Goal: Browse casually: Explore the website without a specific task or goal

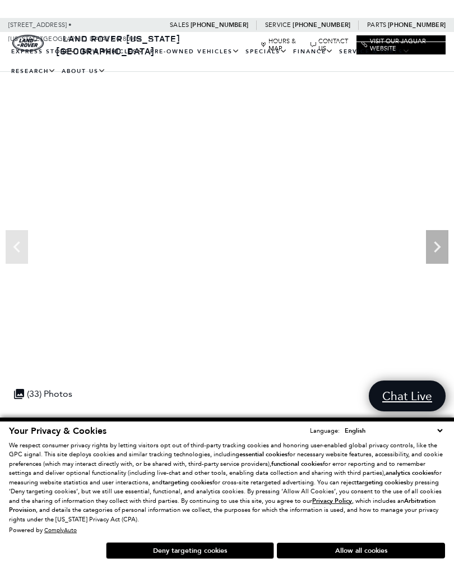
scroll to position [19, 0]
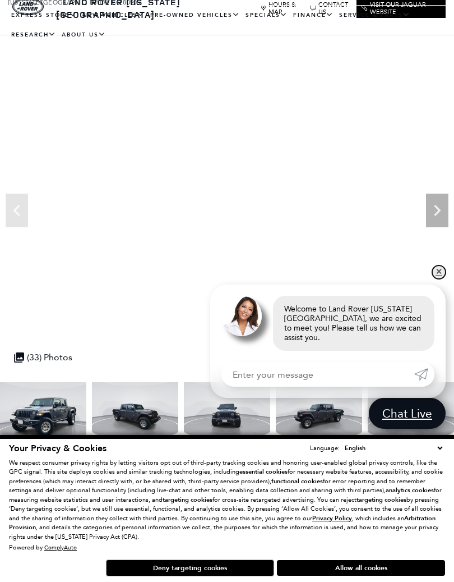
click at [439, 279] on link "✕" at bounding box center [438, 271] width 13 height 13
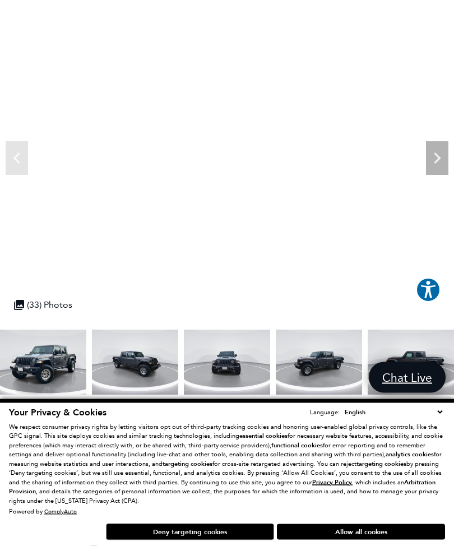
scroll to position [71, 0]
click at [436, 156] on icon "Next" at bounding box center [437, 158] width 7 height 11
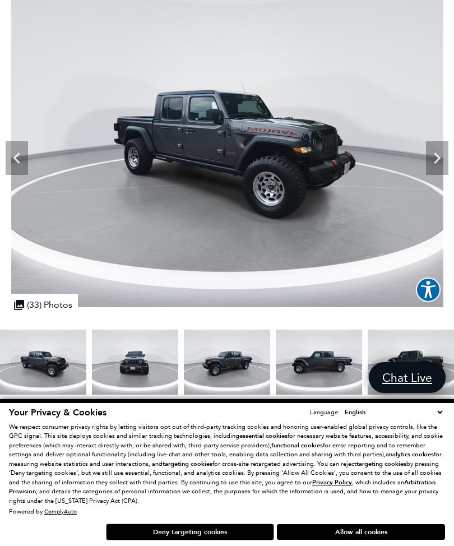
click at [435, 162] on icon "Next" at bounding box center [437, 158] width 7 height 11
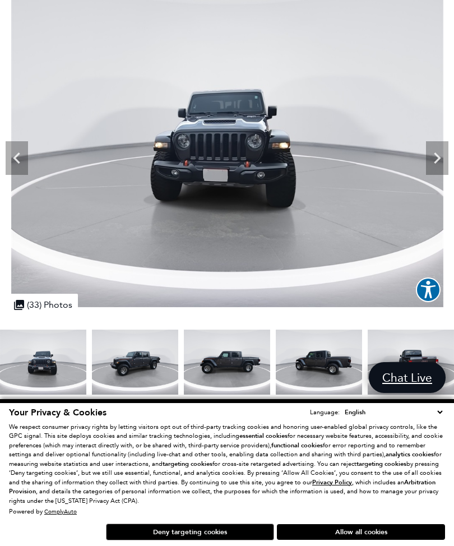
click at [437, 163] on icon "Next" at bounding box center [437, 158] width 22 height 22
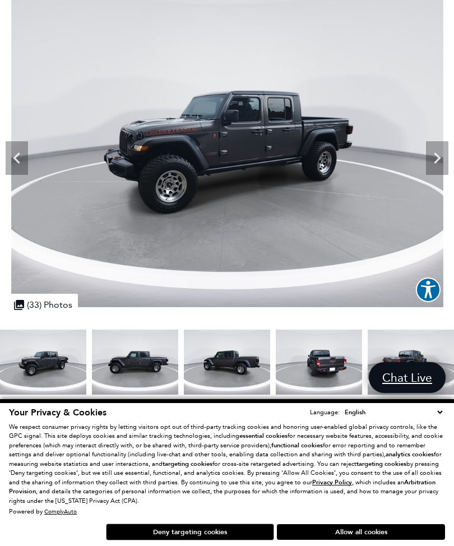
click at [435, 161] on icon "Next" at bounding box center [437, 158] width 22 height 22
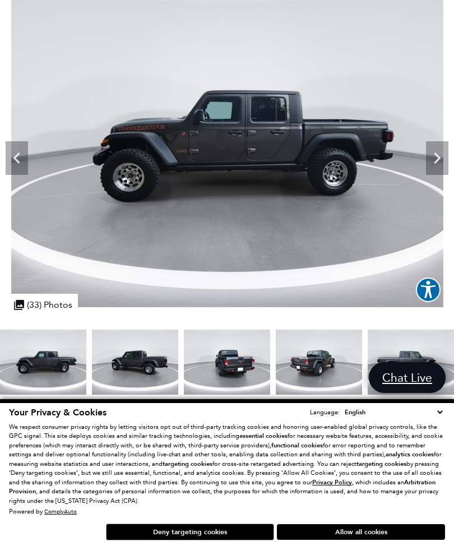
click at [434, 162] on icon "Next" at bounding box center [437, 158] width 22 height 22
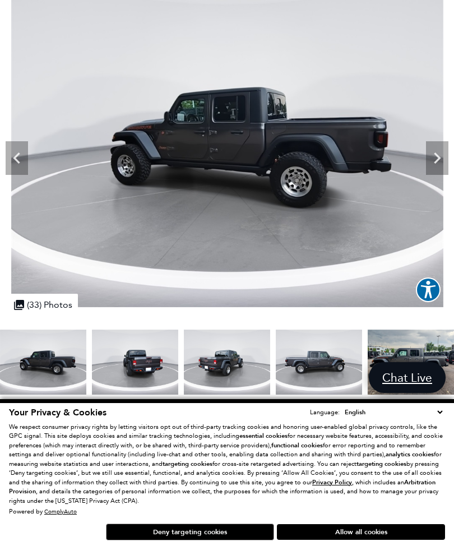
click at [436, 164] on icon "Next" at bounding box center [437, 158] width 22 height 22
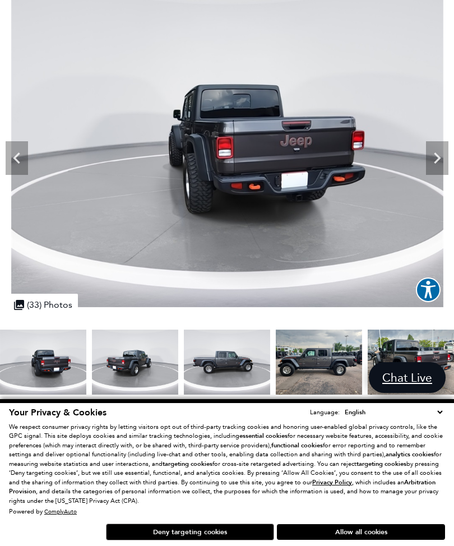
click at [432, 163] on icon "Next" at bounding box center [437, 158] width 22 height 22
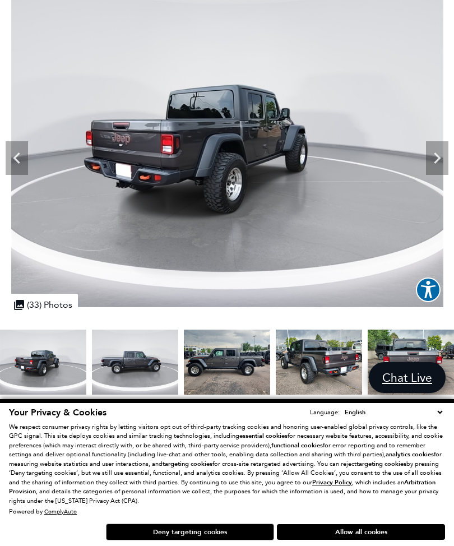
click at [434, 163] on icon "Next" at bounding box center [437, 158] width 22 height 22
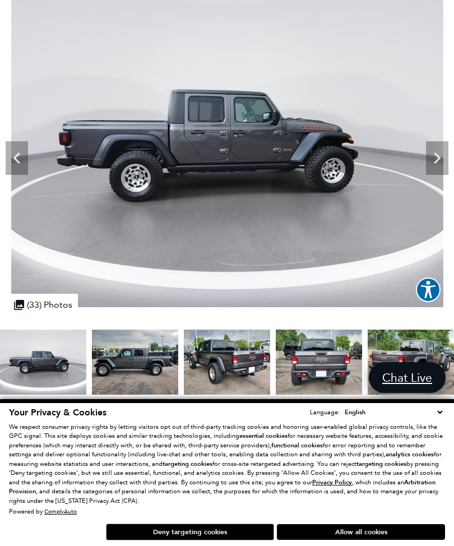
click at [436, 163] on icon "Next" at bounding box center [437, 158] width 7 height 11
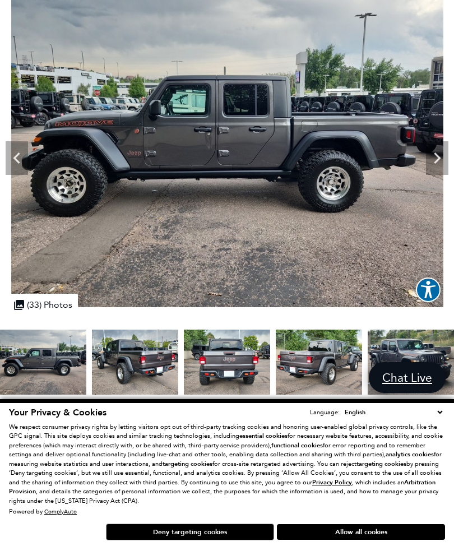
click at [436, 155] on icon "Next" at bounding box center [437, 158] width 7 height 11
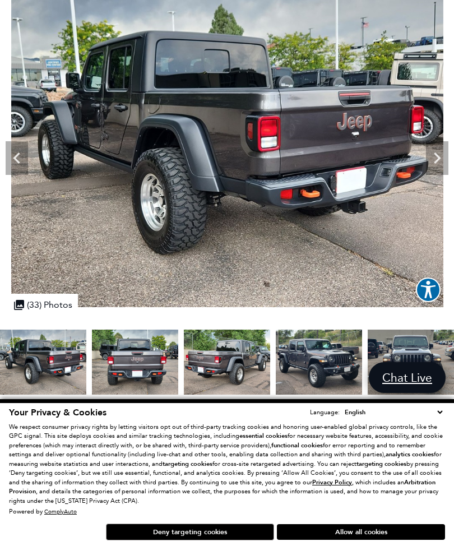
click at [427, 158] on icon "Next" at bounding box center [437, 158] width 22 height 22
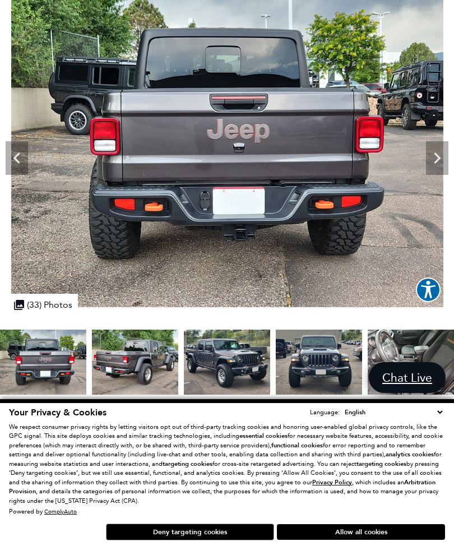
click at [432, 158] on icon "Next" at bounding box center [437, 158] width 22 height 22
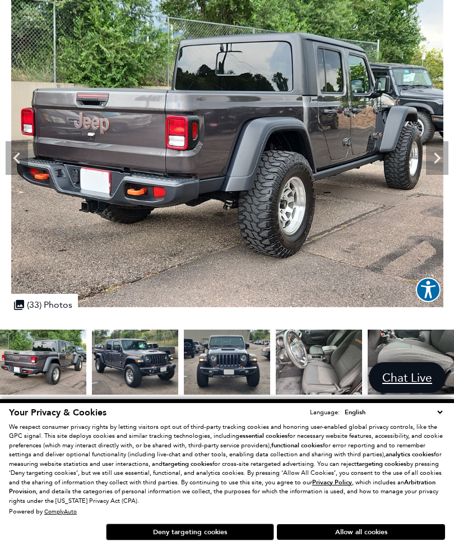
click at [432, 158] on icon "Next" at bounding box center [437, 158] width 22 height 22
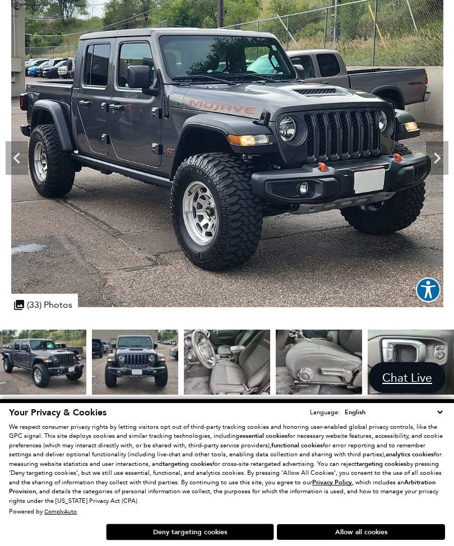
click at [439, 161] on icon "Next" at bounding box center [437, 158] width 22 height 22
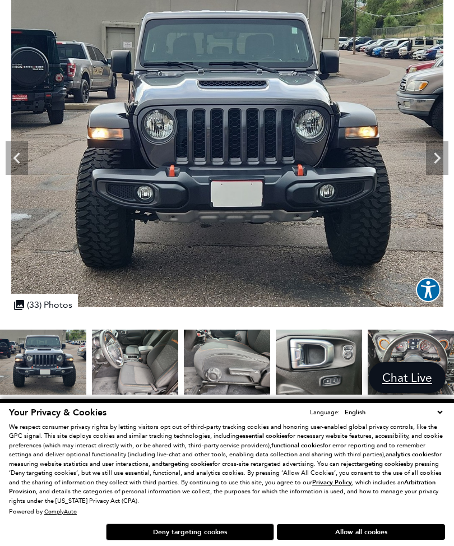
click at [437, 160] on icon "Next" at bounding box center [437, 158] width 7 height 11
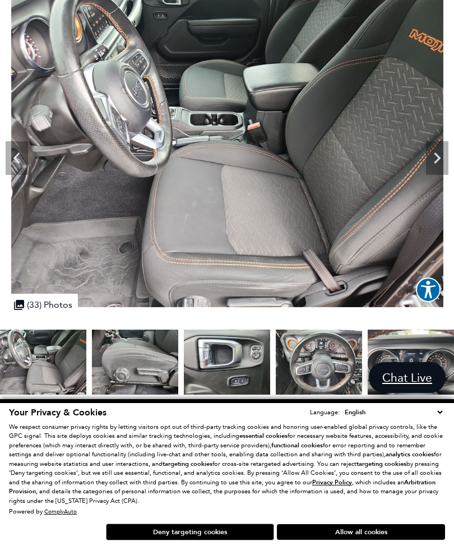
click at [437, 162] on icon "Next" at bounding box center [437, 158] width 7 height 11
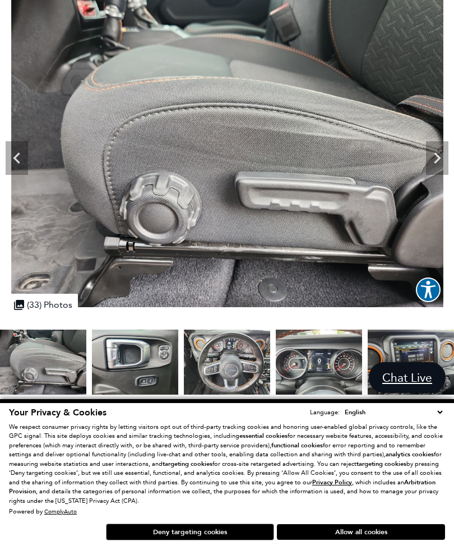
click at [436, 163] on icon "Next" at bounding box center [437, 158] width 7 height 11
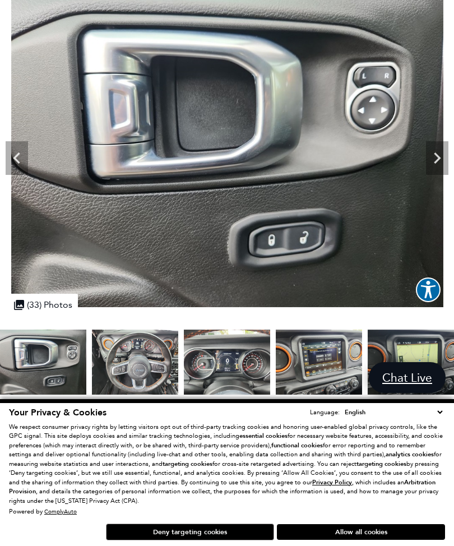
click at [435, 168] on icon "Next" at bounding box center [437, 158] width 22 height 22
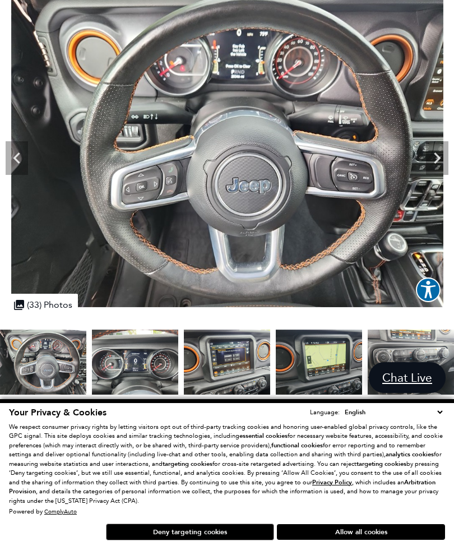
click at [439, 164] on icon "Next" at bounding box center [437, 158] width 22 height 22
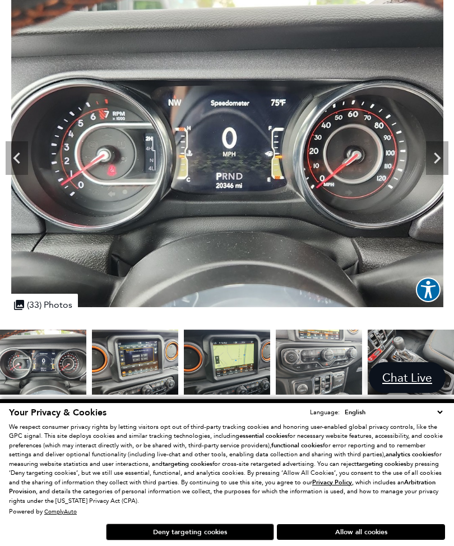
click at [436, 163] on icon "Next" at bounding box center [437, 158] width 7 height 11
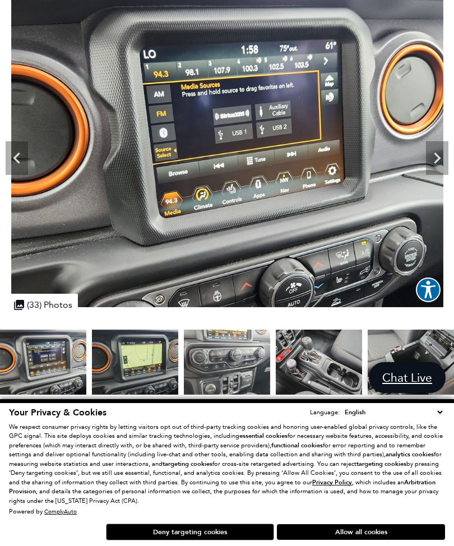
click at [430, 168] on icon "Next" at bounding box center [437, 158] width 22 height 22
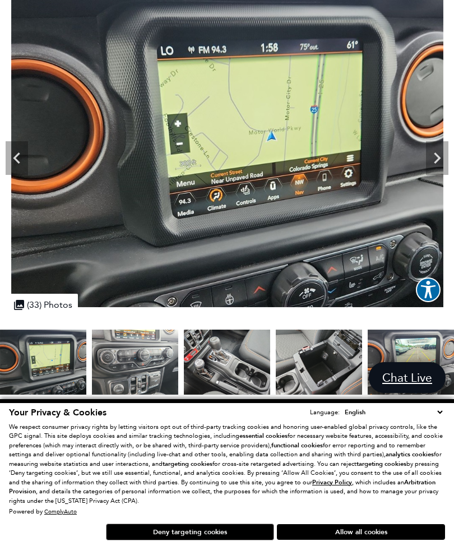
click at [439, 159] on icon "Next" at bounding box center [437, 158] width 7 height 11
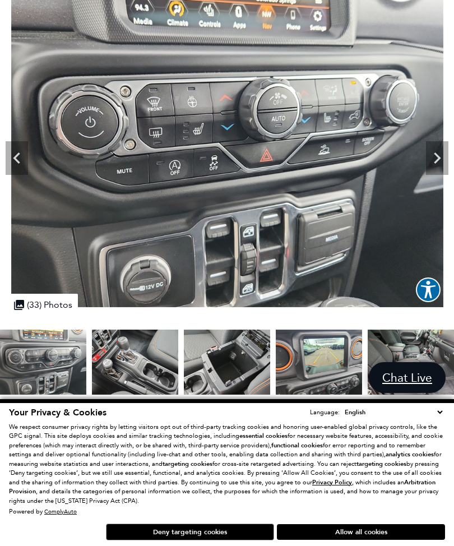
click at [442, 158] on icon "Next" at bounding box center [437, 158] width 22 height 22
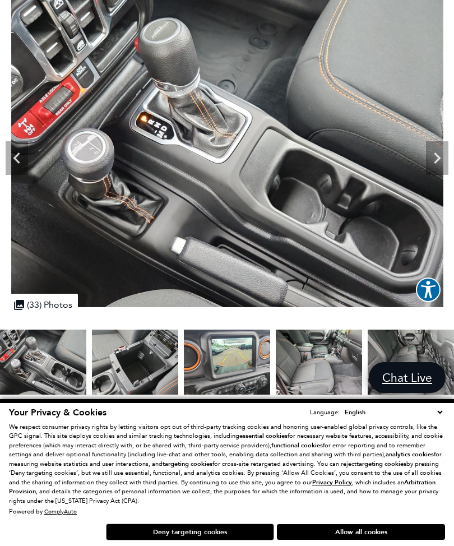
click at [434, 160] on icon "Next" at bounding box center [437, 158] width 22 height 22
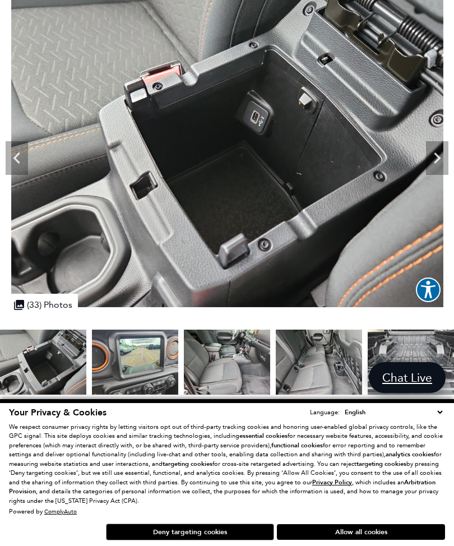
click at [432, 163] on icon "Next" at bounding box center [437, 158] width 22 height 22
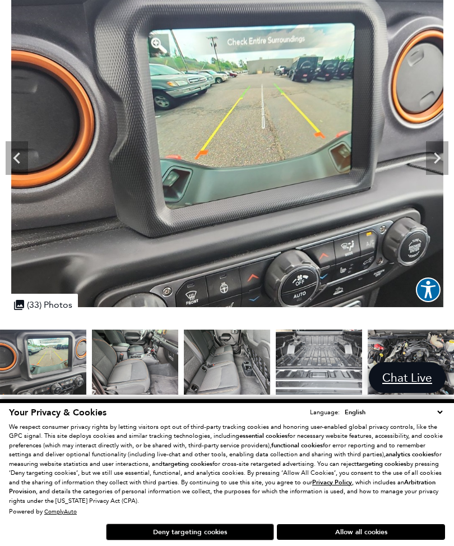
click at [437, 156] on icon "Next" at bounding box center [437, 158] width 7 height 11
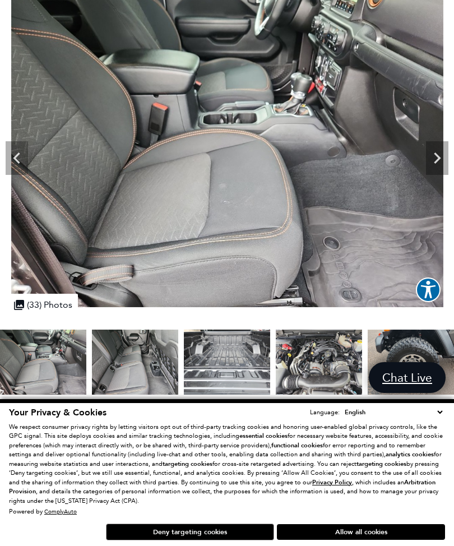
click at [439, 160] on icon "Next" at bounding box center [437, 158] width 7 height 11
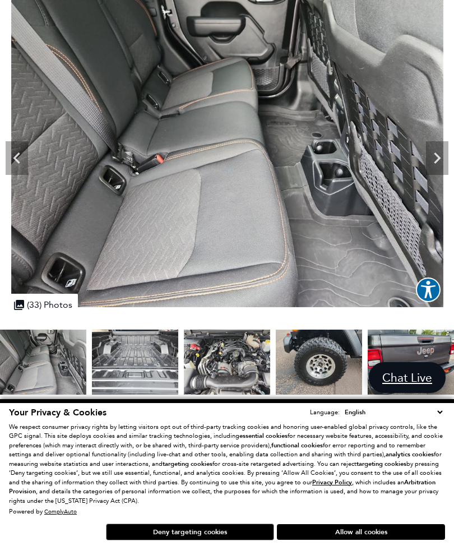
click at [436, 159] on icon "Next" at bounding box center [437, 158] width 22 height 22
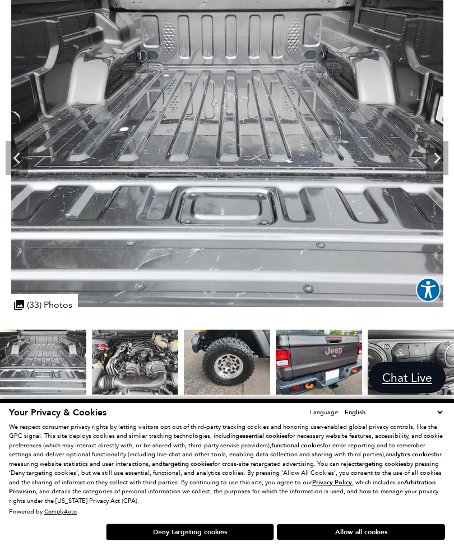
click at [439, 162] on icon "Next" at bounding box center [437, 158] width 22 height 22
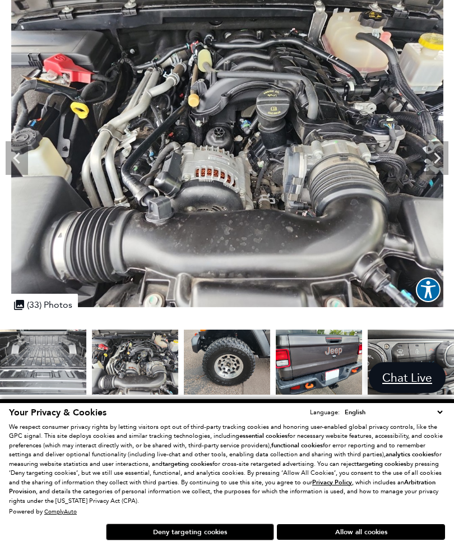
click at [426, 160] on icon "Next" at bounding box center [437, 158] width 22 height 22
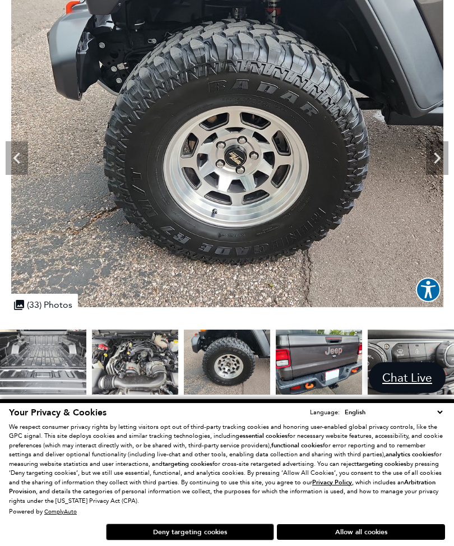
click at [440, 160] on icon "Next" at bounding box center [437, 158] width 22 height 22
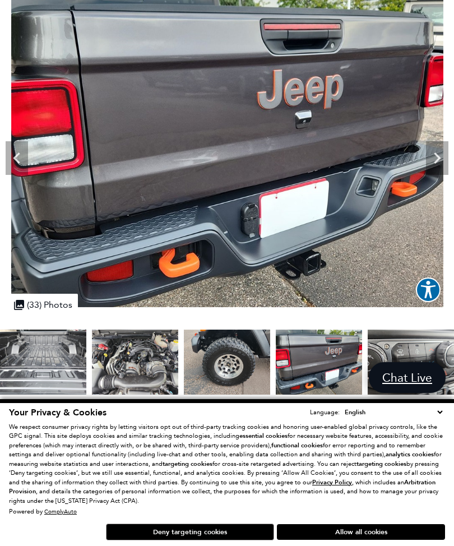
click at [433, 158] on icon "Next" at bounding box center [437, 158] width 22 height 22
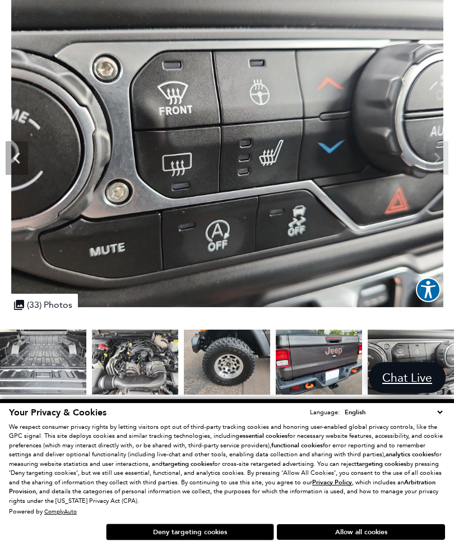
click at [439, 156] on img at bounding box center [227, 145] width 455 height 324
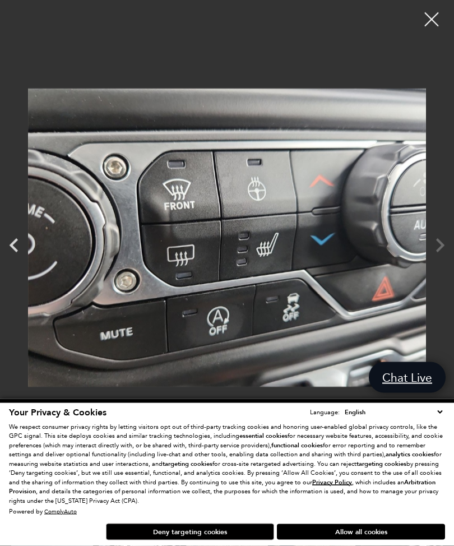
scroll to position [314, 0]
